Goal: Check status: Check status

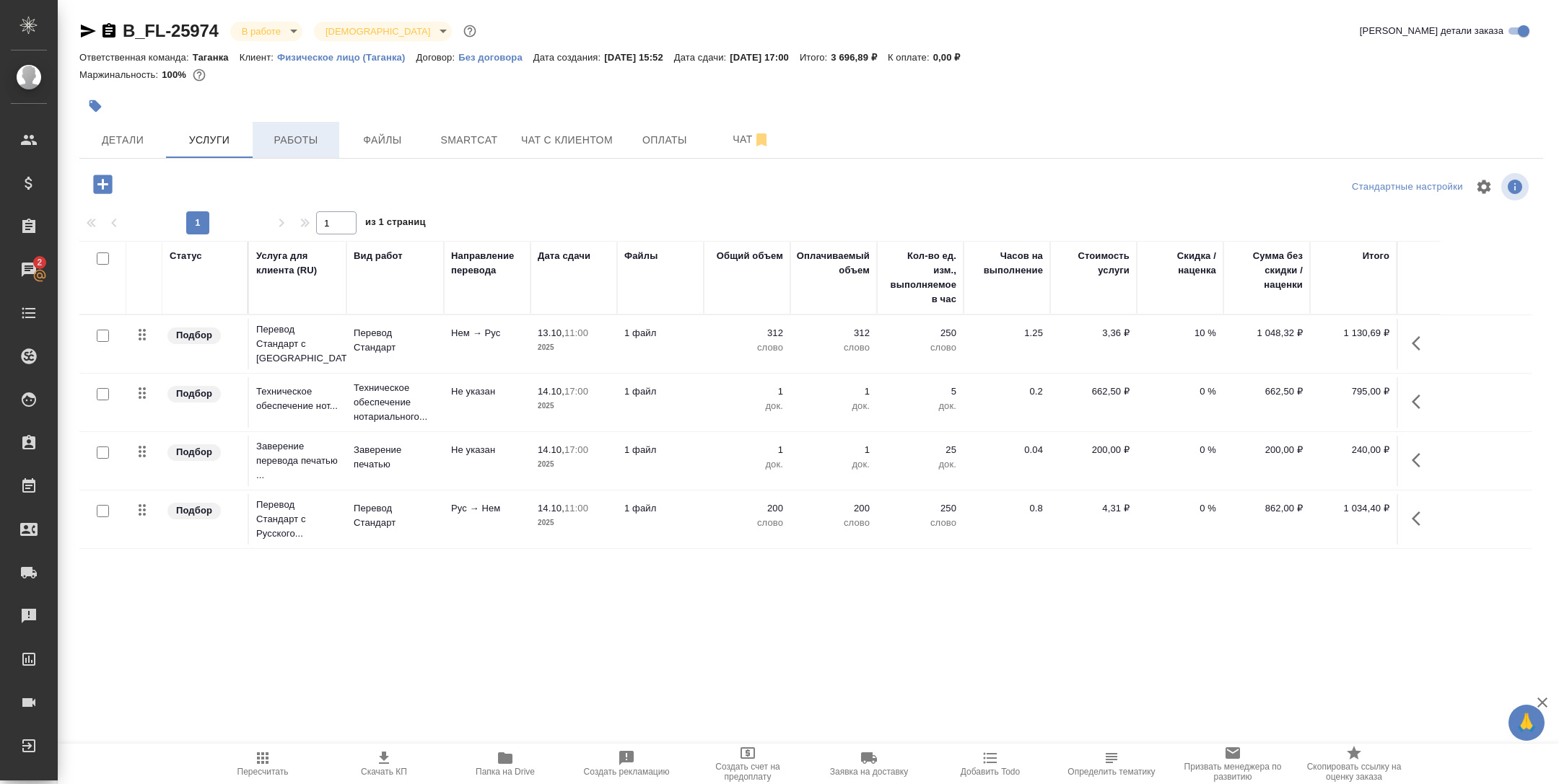
click at [302, 130] on button "Работы" at bounding box center [296, 140] width 87 height 36
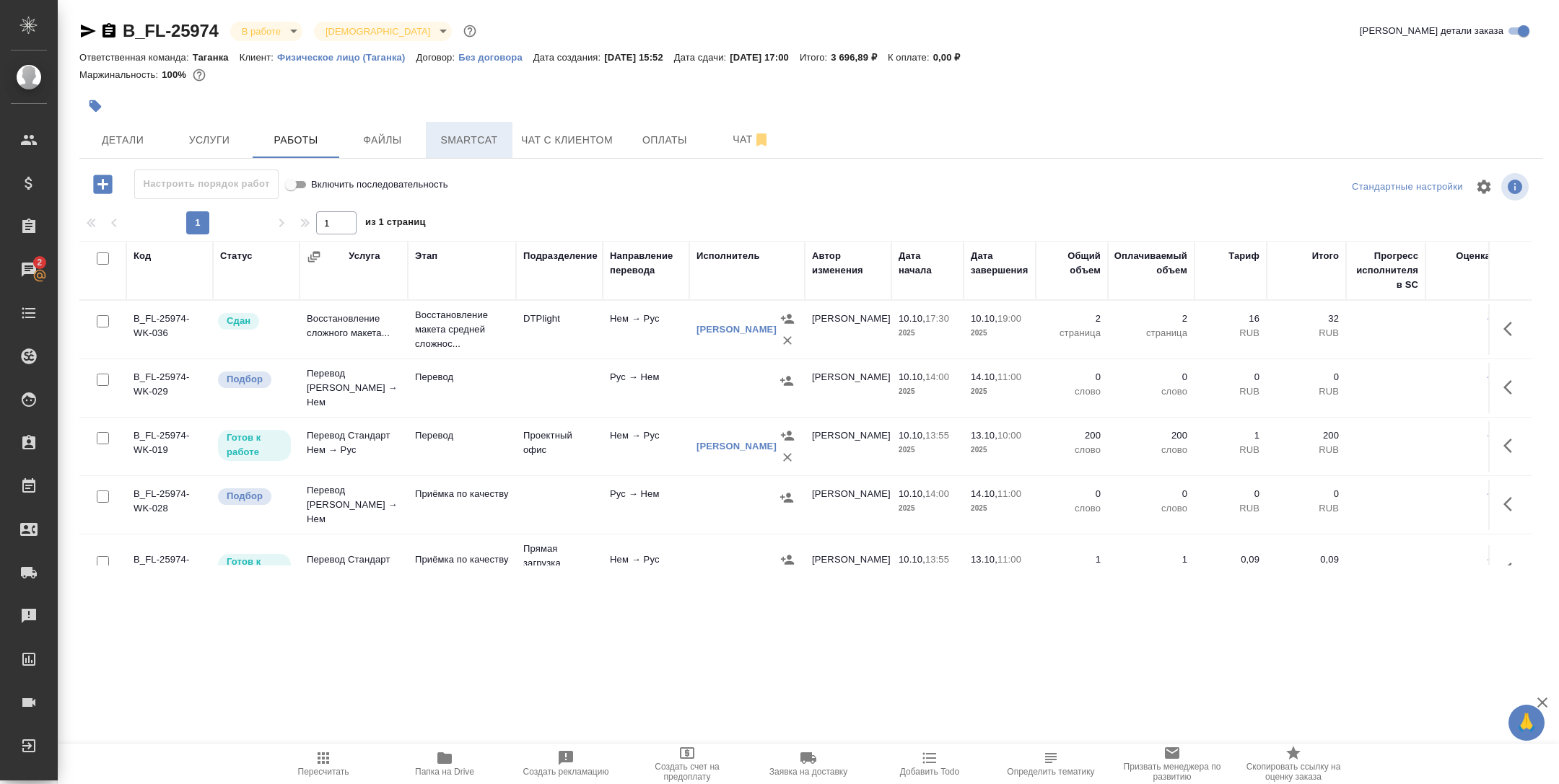
click at [457, 141] on span "Smartcat" at bounding box center [469, 141] width 70 height 18
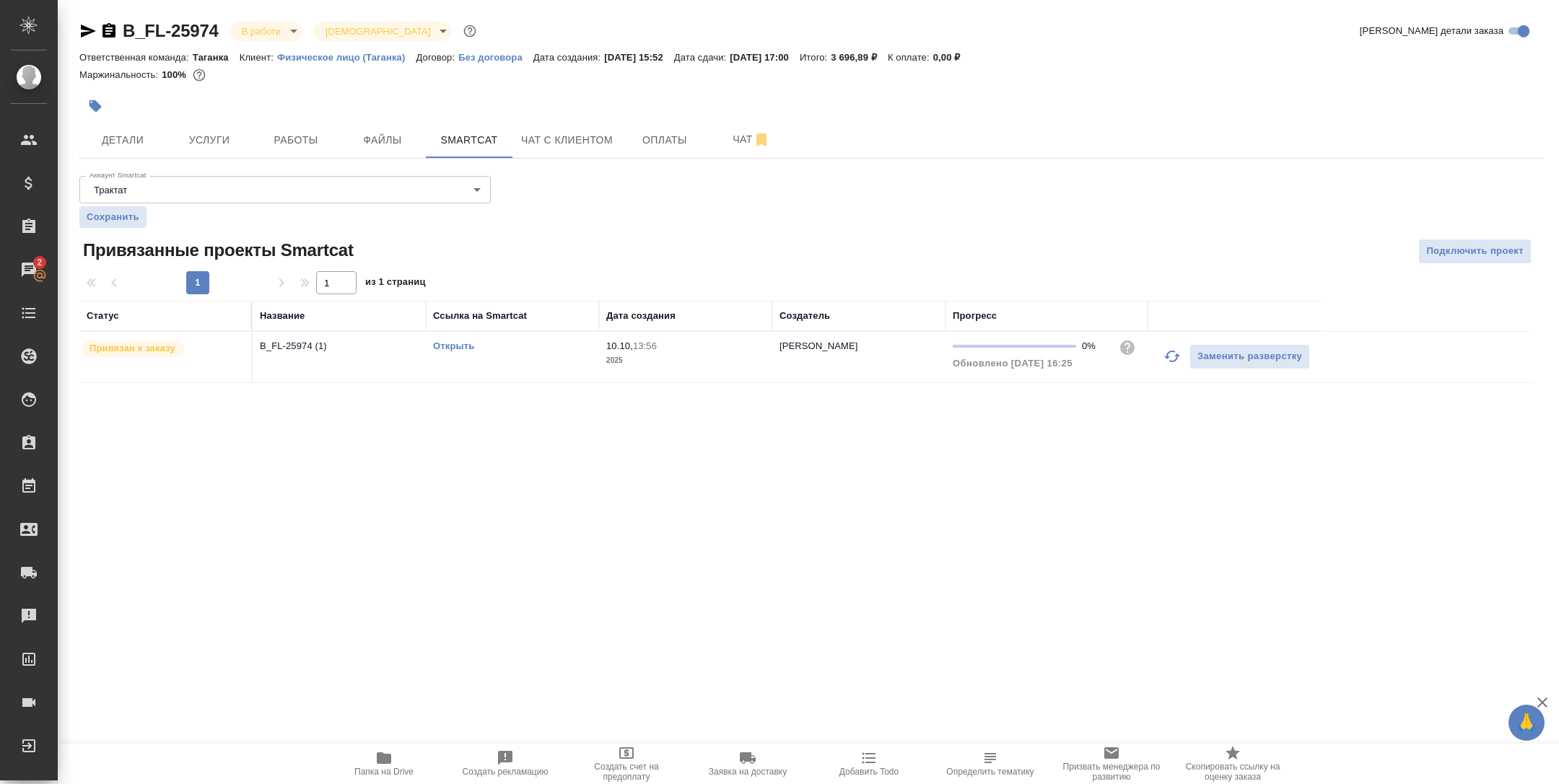
click at [454, 345] on link "Открыть" at bounding box center [454, 346] width 41 height 10
click at [311, 129] on button "Работы" at bounding box center [296, 140] width 87 height 36
